Goal: Task Accomplishment & Management: Manage account settings

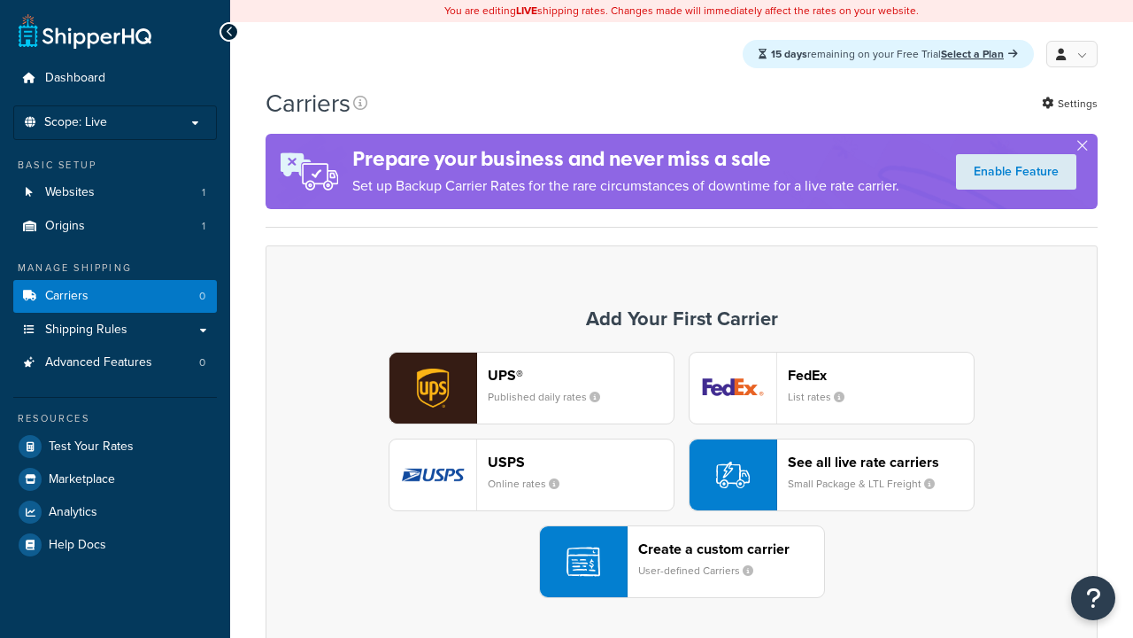
click at [682, 562] on div "Create a custom carrier User-defined Carriers" at bounding box center [731, 561] width 186 height 43
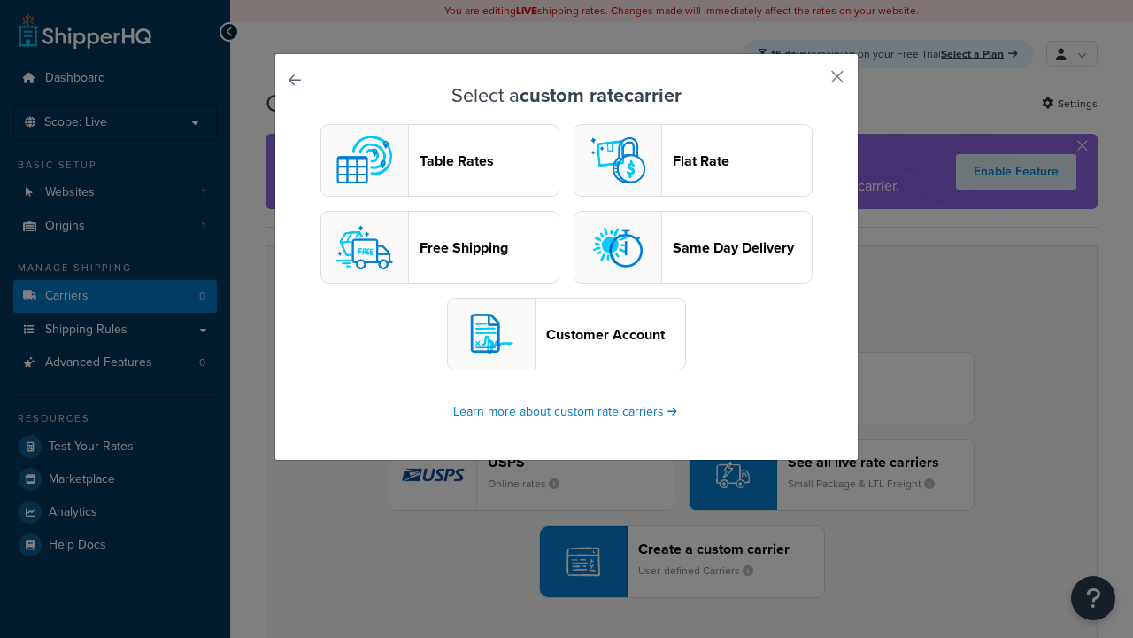
click at [440, 161] on header "Table Rates" at bounding box center [489, 160] width 139 height 17
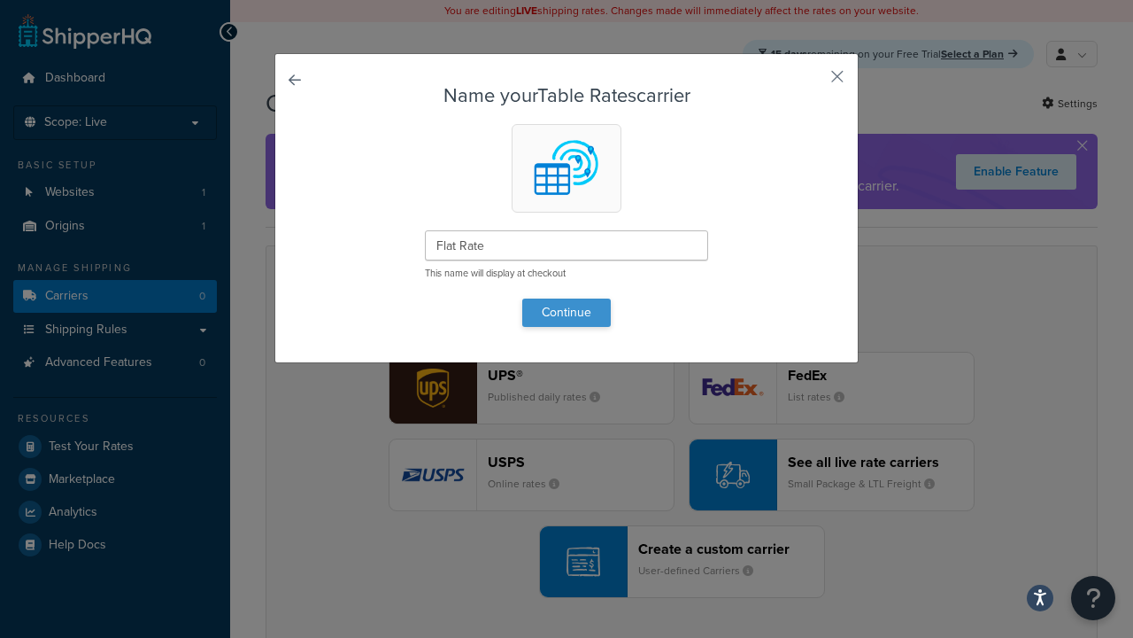
type input "Flat Rate"
click at [567, 312] on button "Continue" at bounding box center [566, 312] width 89 height 28
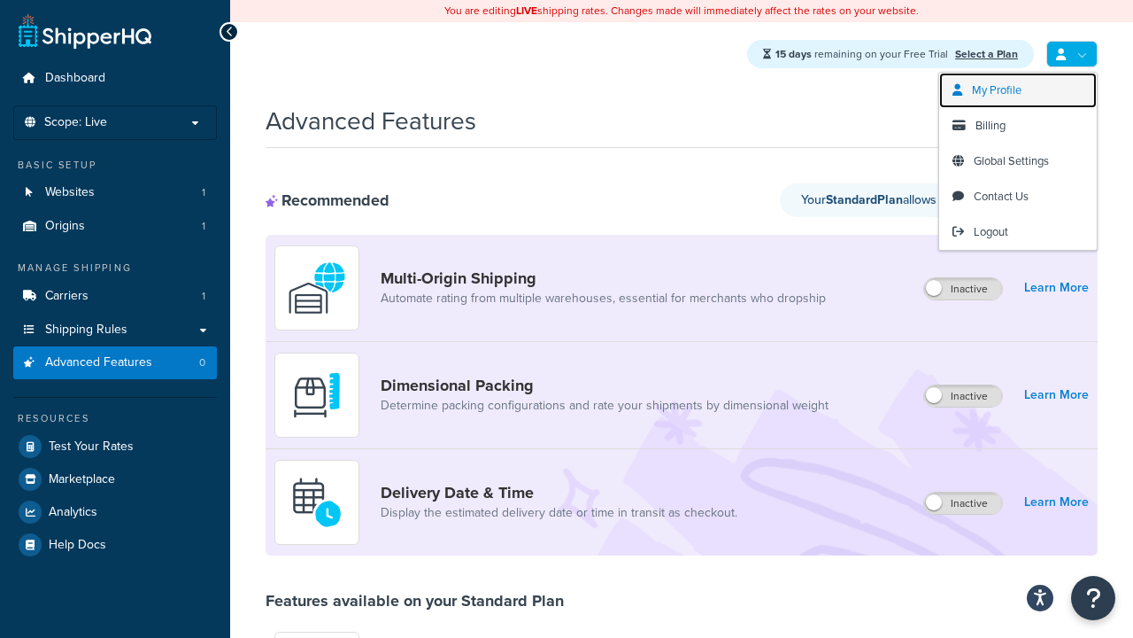
click at [1028, 89] on link "My Profile" at bounding box center [1019, 90] width 158 height 35
